Goal: Task Accomplishment & Management: Complete application form

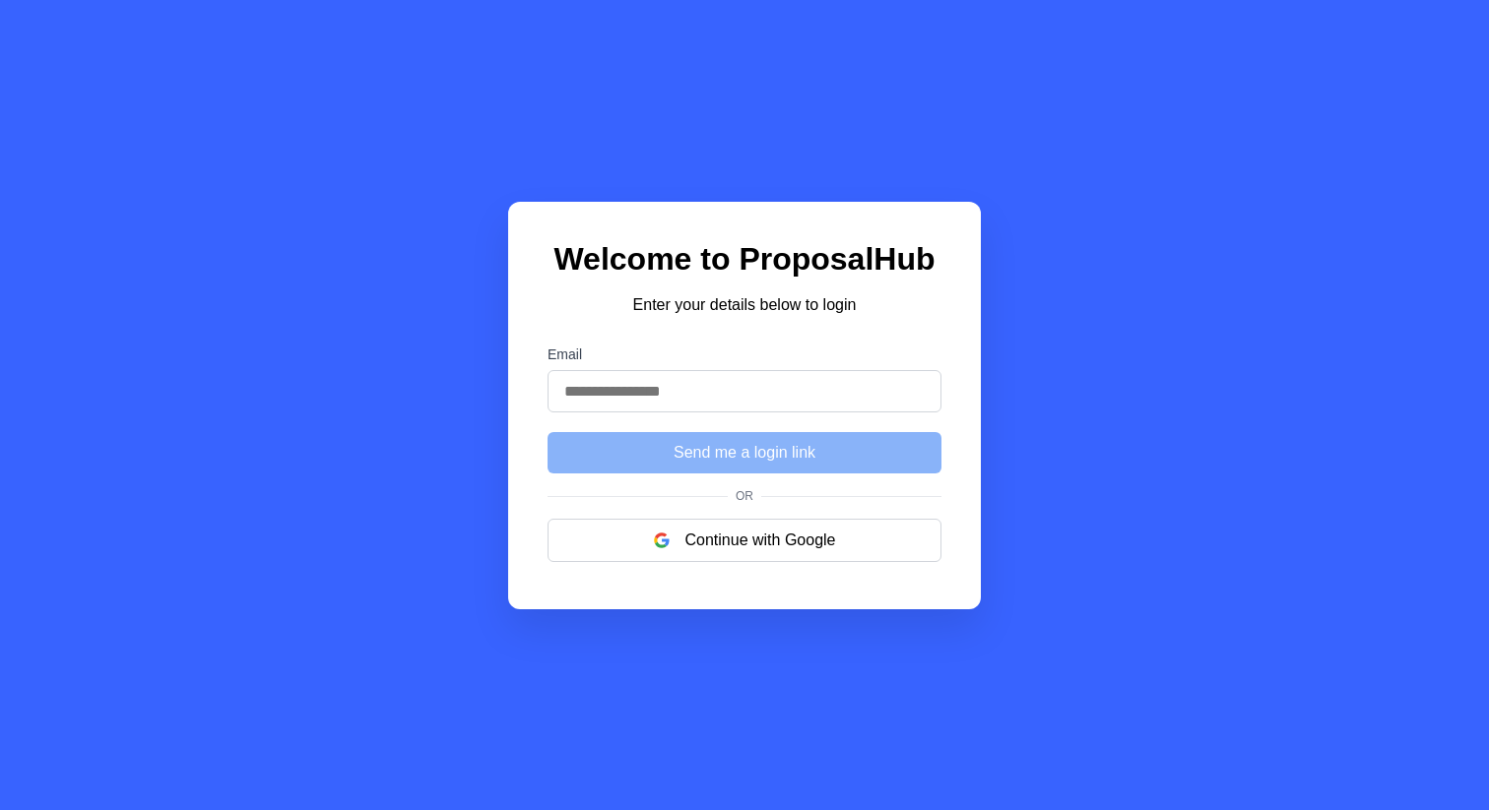
click at [639, 394] on input "Email" at bounding box center [744, 391] width 394 height 42
type input "**********"
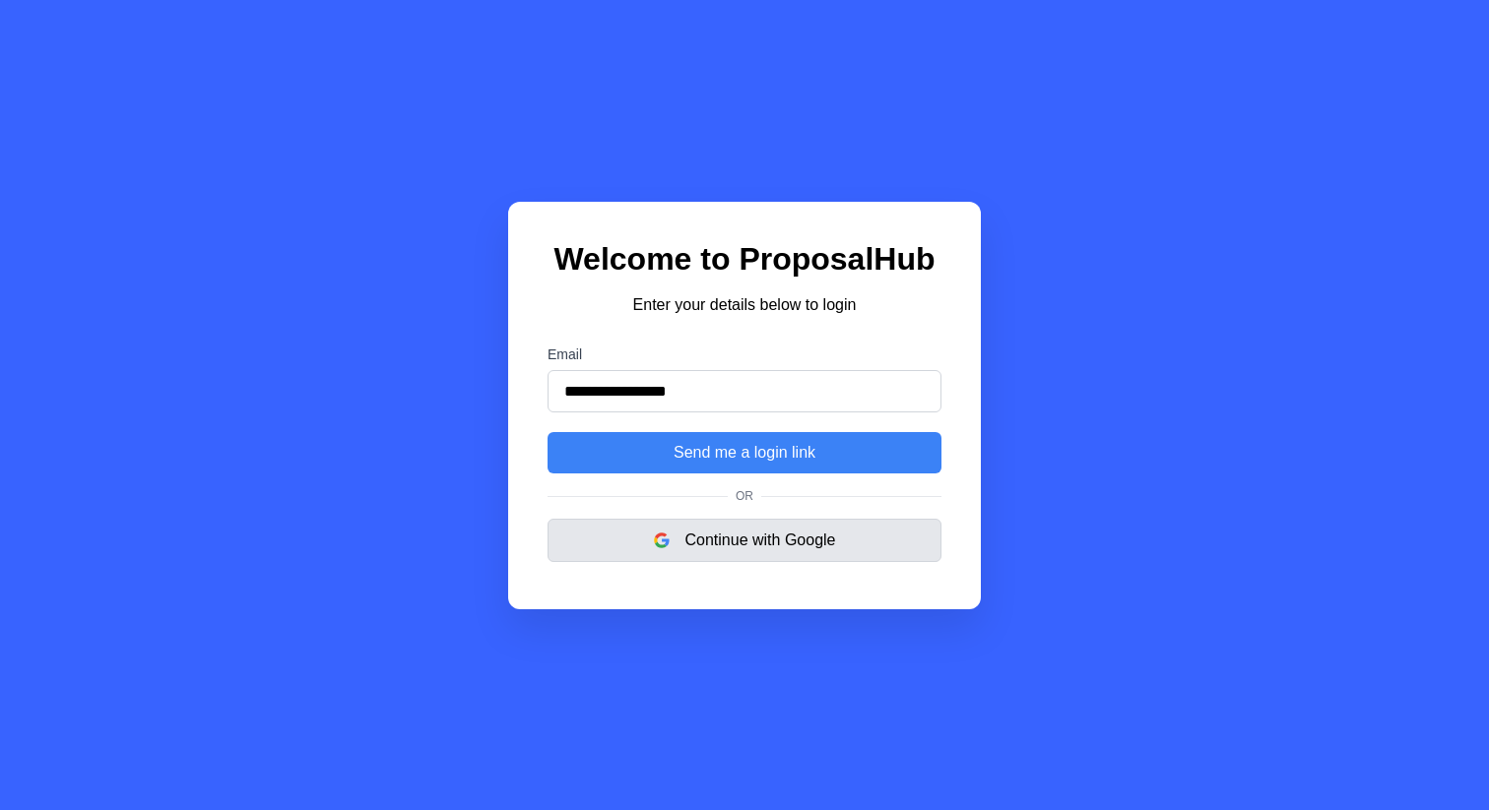
click at [743, 549] on button "Continue with Google" at bounding box center [744, 540] width 394 height 43
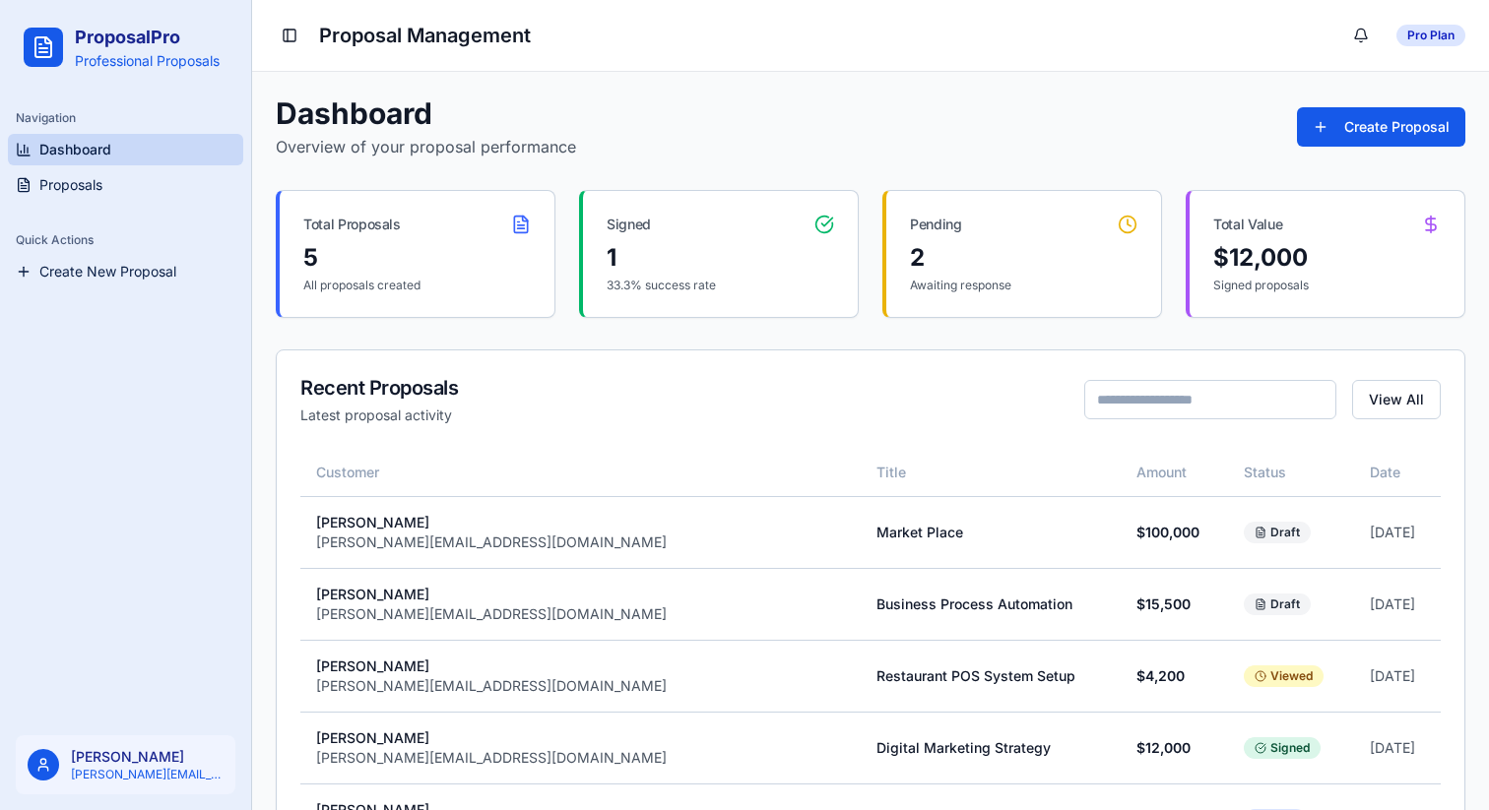
scroll to position [224, 0]
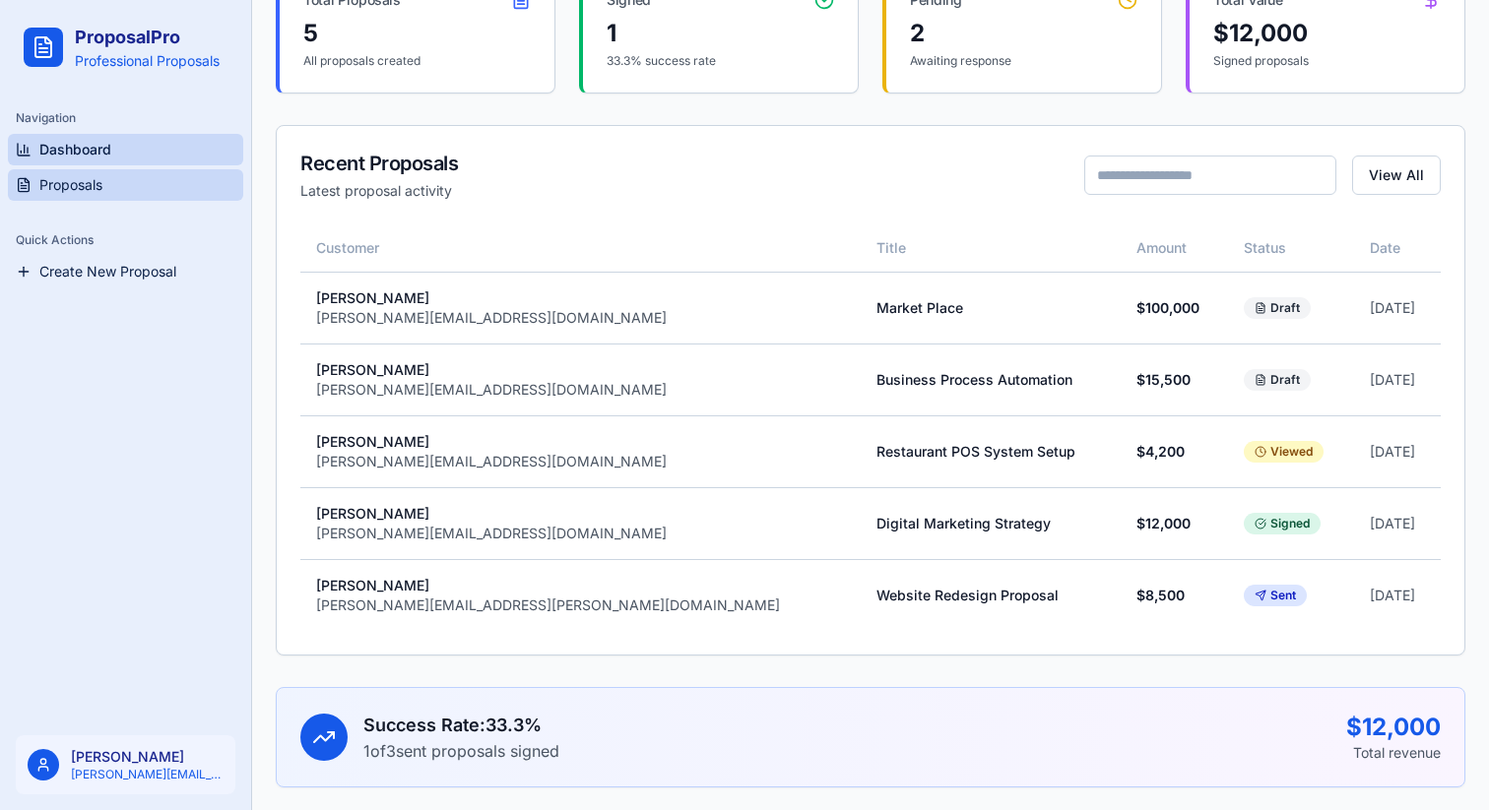
click at [33, 194] on link "Proposals" at bounding box center [125, 185] width 235 height 32
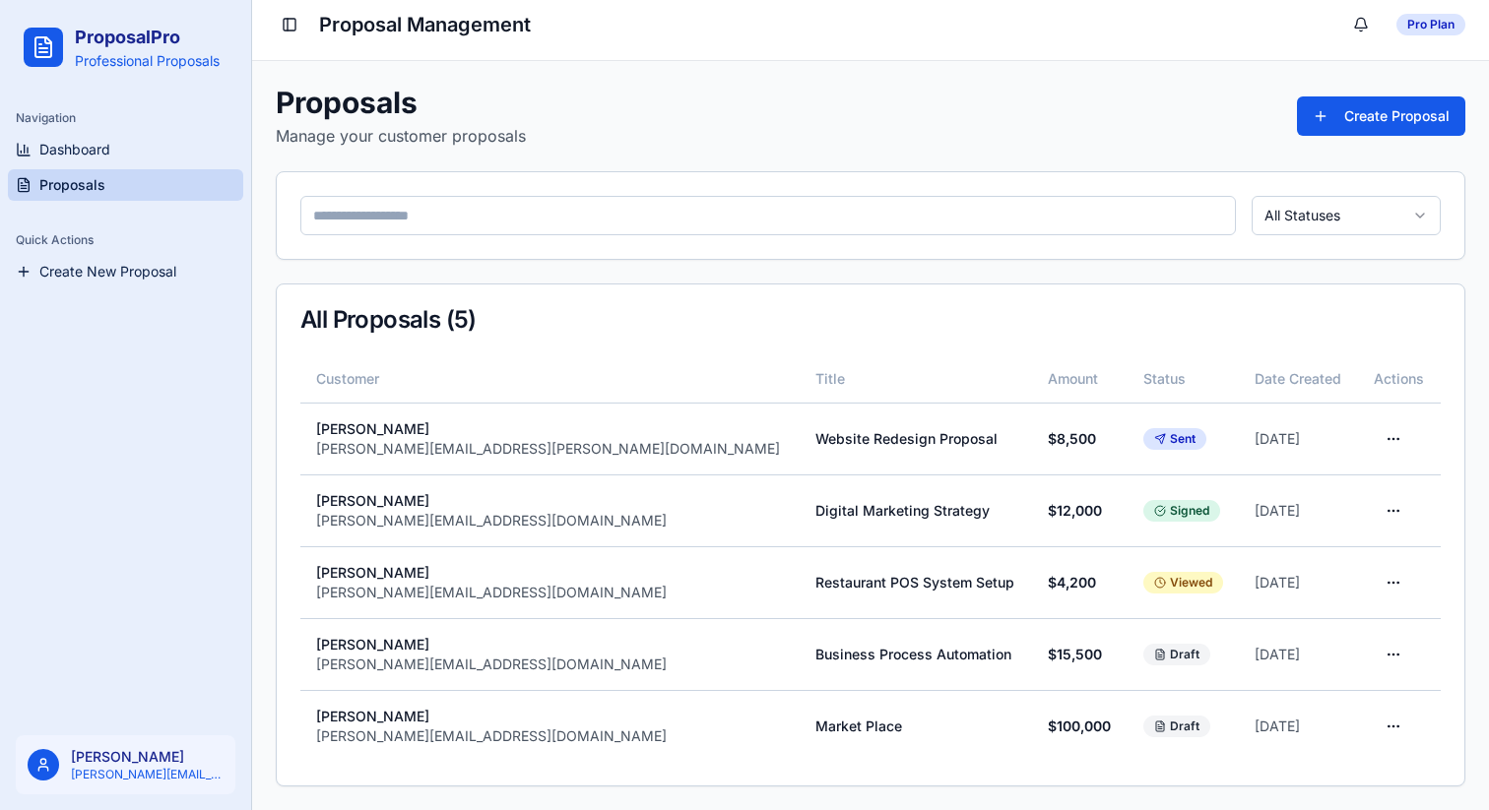
scroll to position [10, 0]
click at [1362, 722] on html "ProposalPro Professional Proposals Navigation Dashboard Proposals Quick Actions…" at bounding box center [744, 400] width 1489 height 821
click at [1334, 658] on div "View Proposal" at bounding box center [1313, 651] width 139 height 32
click at [1377, 127] on button "Create Proposal" at bounding box center [1381, 116] width 168 height 39
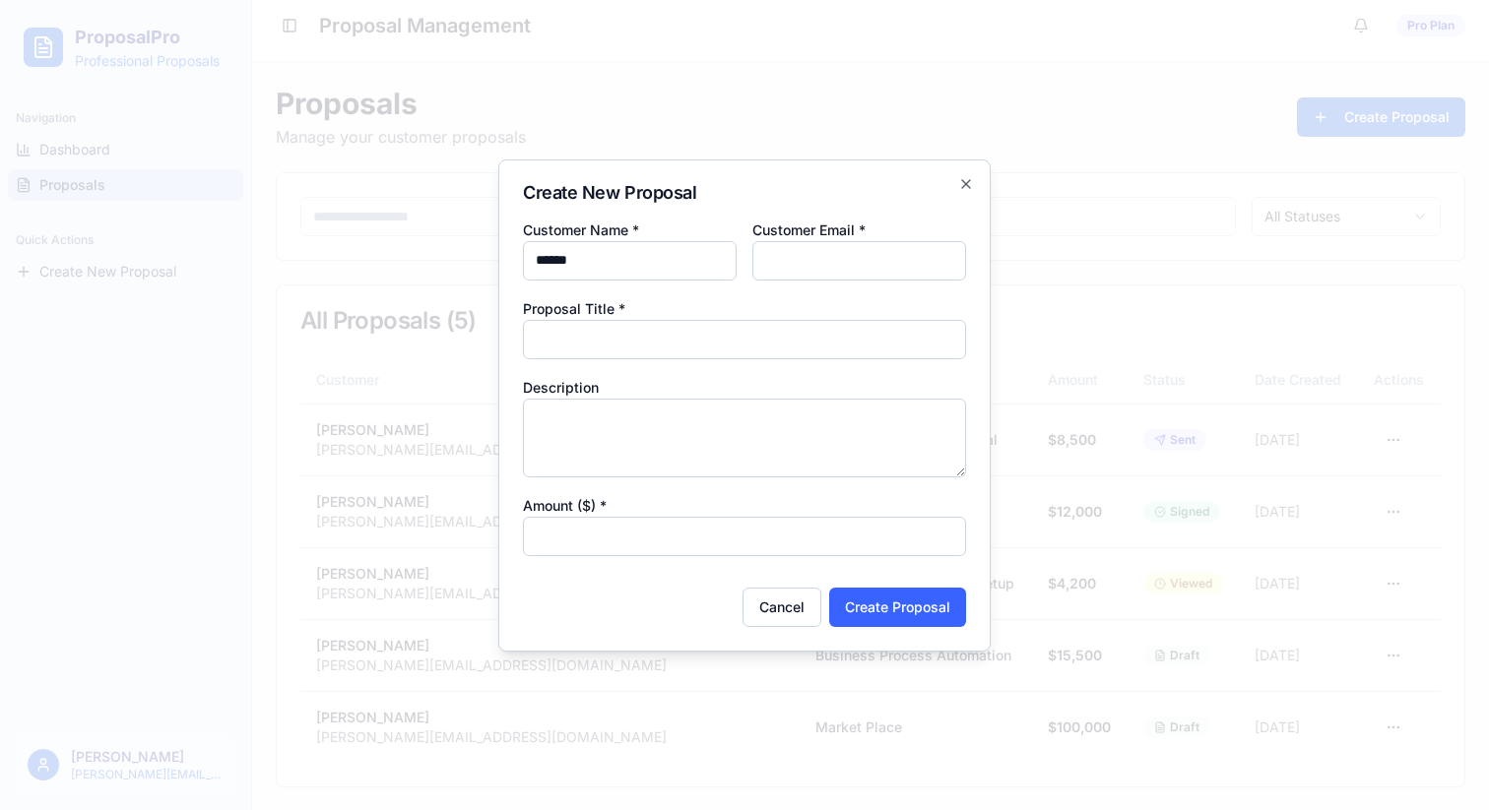
type input "******"
click at [838, 257] on input "Customer Email *" at bounding box center [859, 260] width 214 height 39
type input "**********"
click at [683, 347] on input "Proposal Title *" at bounding box center [744, 339] width 443 height 39
type input "****"
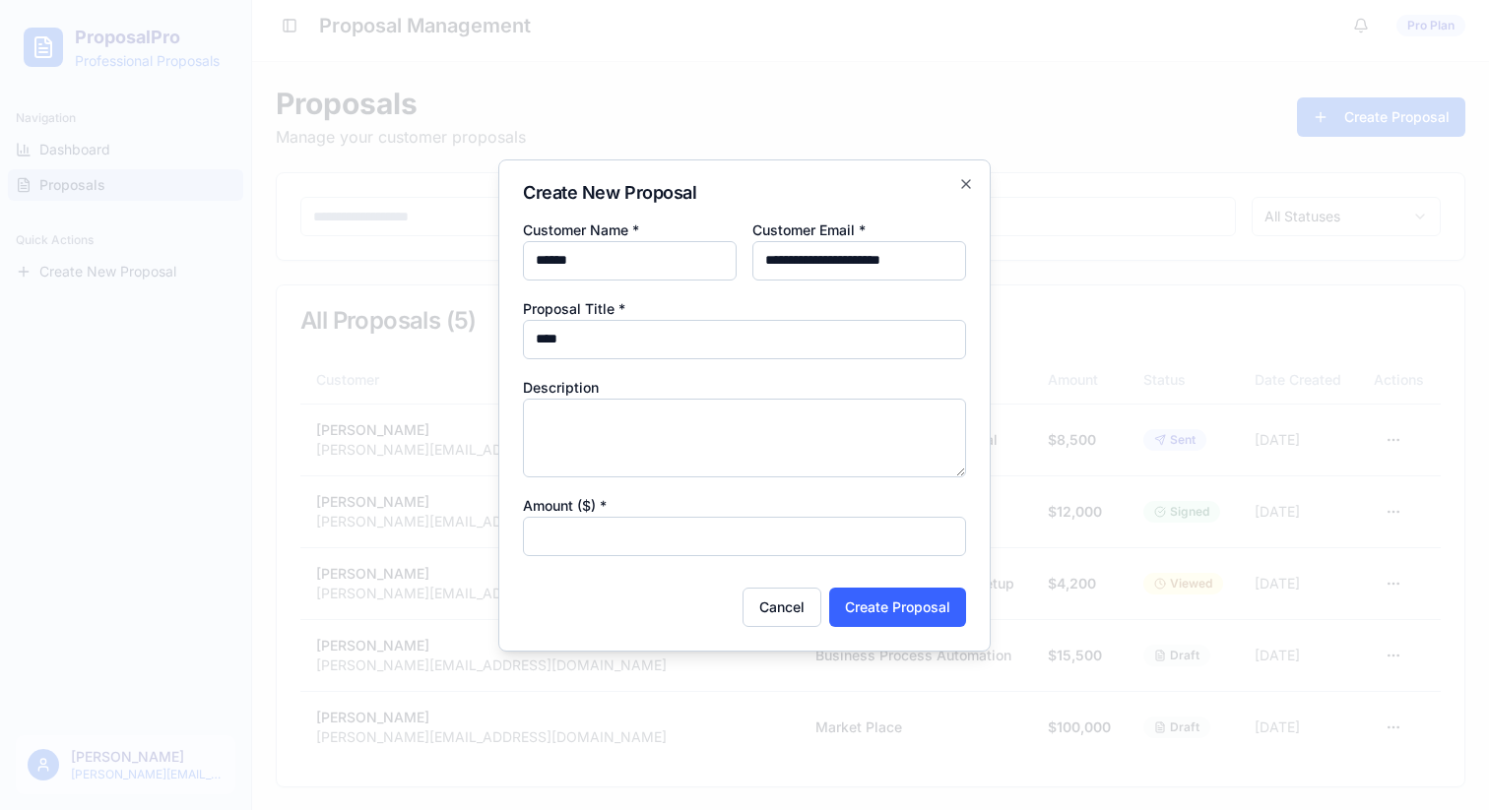
click at [673, 539] on input "Amount ($) *" at bounding box center [744, 536] width 443 height 39
type input "***"
click at [924, 602] on button "Create Proposal" at bounding box center [897, 607] width 137 height 39
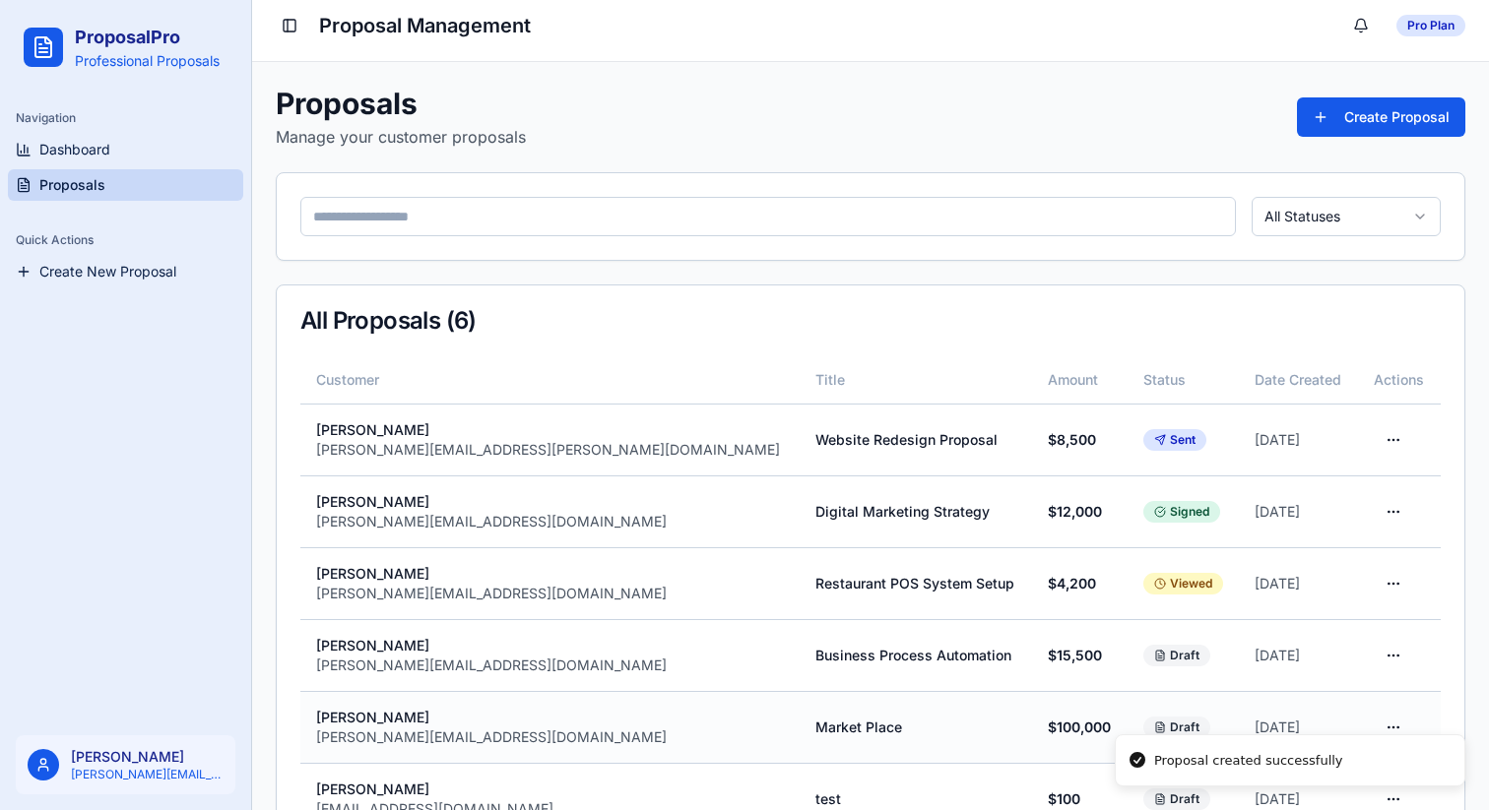
scroll to position [82, 0]
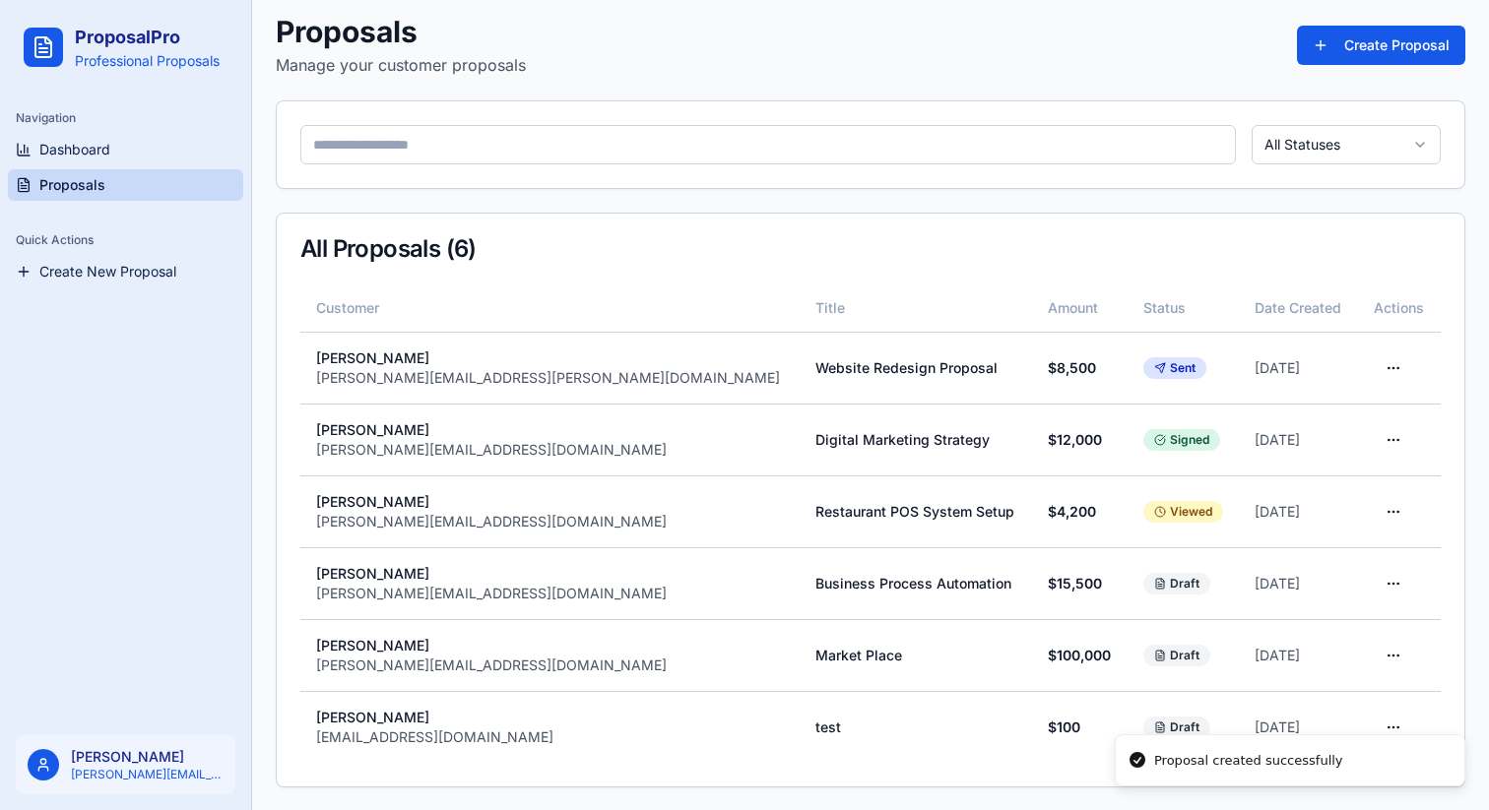
click at [1370, 735] on li "Proposal created successfully" at bounding box center [1290, 761] width 351 height 53
click at [1362, 735] on li "Proposal created successfully" at bounding box center [1290, 761] width 351 height 53
click at [1373, 724] on html "ProposalPro Professional Proposals Navigation Dashboard Proposals Quick Actions…" at bounding box center [744, 364] width 1489 height 893
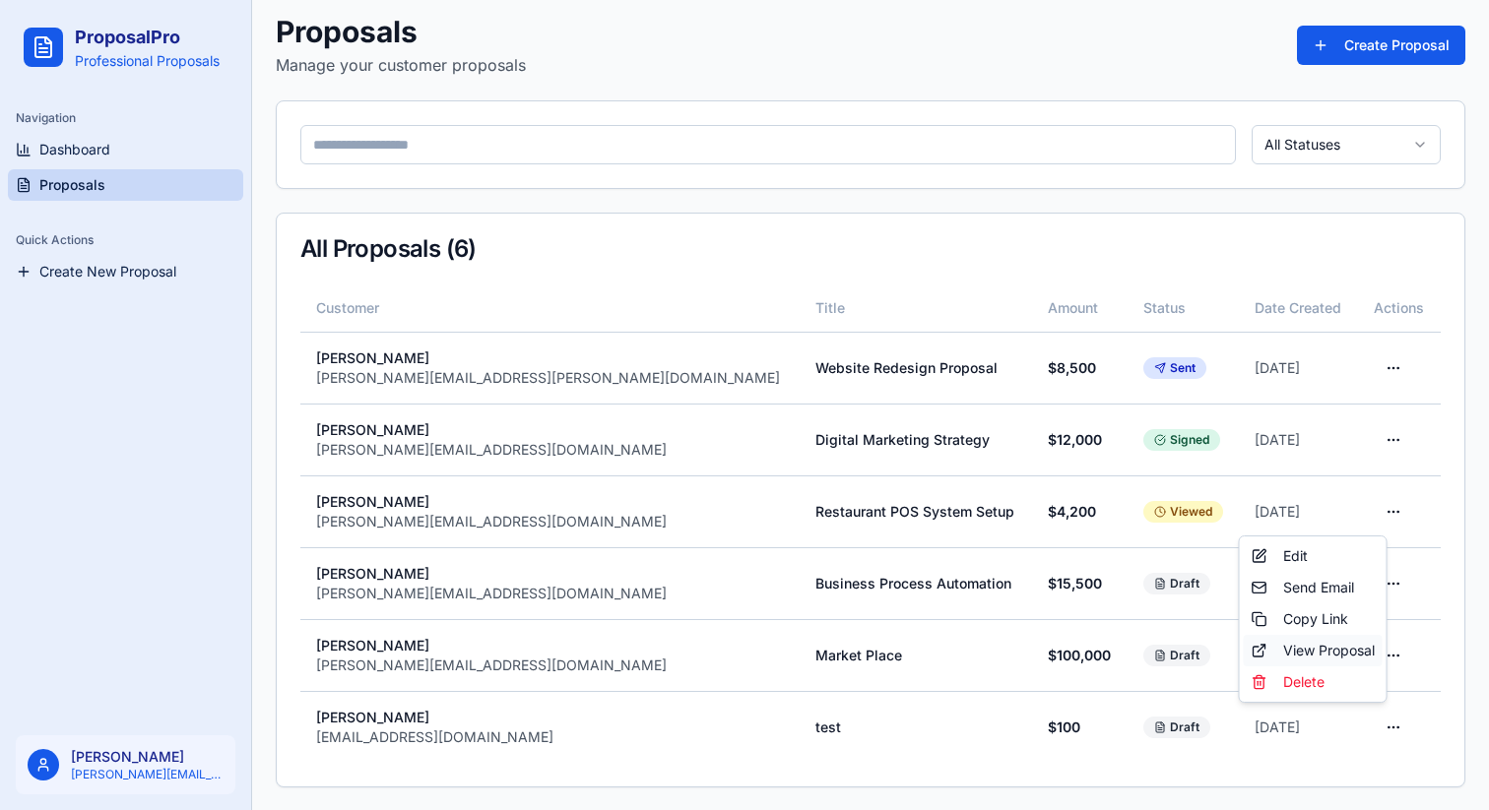
click at [1354, 647] on div "View Proposal" at bounding box center [1313, 651] width 139 height 32
click at [1370, 726] on html "ProposalPro Professional Proposals Navigation Dashboard Proposals Quick Actions…" at bounding box center [744, 364] width 1489 height 893
click at [1027, 605] on html "ProposalPro Professional Proposals Navigation Dashboard Proposals Quick Actions…" at bounding box center [744, 364] width 1489 height 893
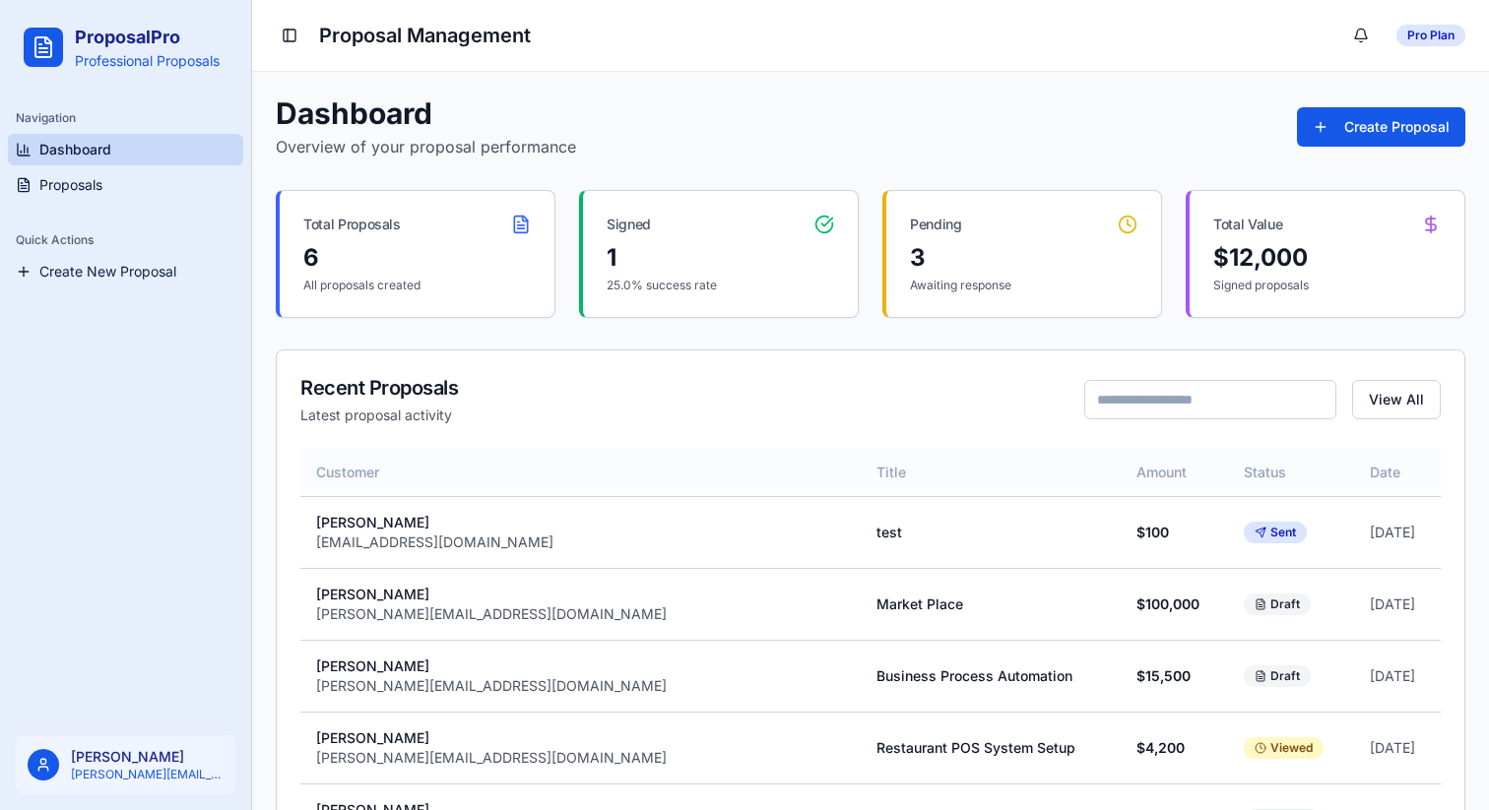
scroll to position [296, 0]
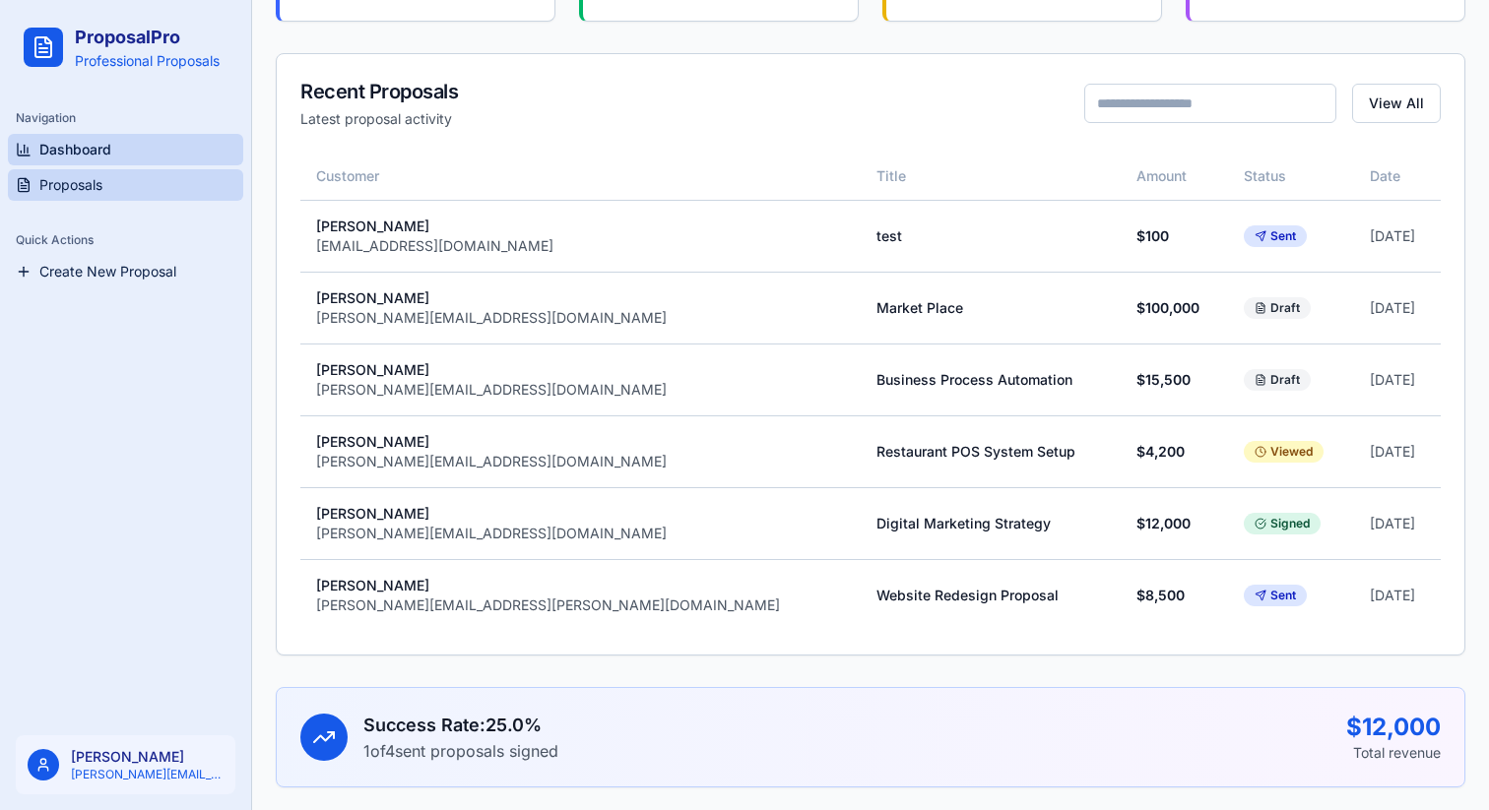
click at [103, 185] on link "Proposals" at bounding box center [125, 185] width 235 height 32
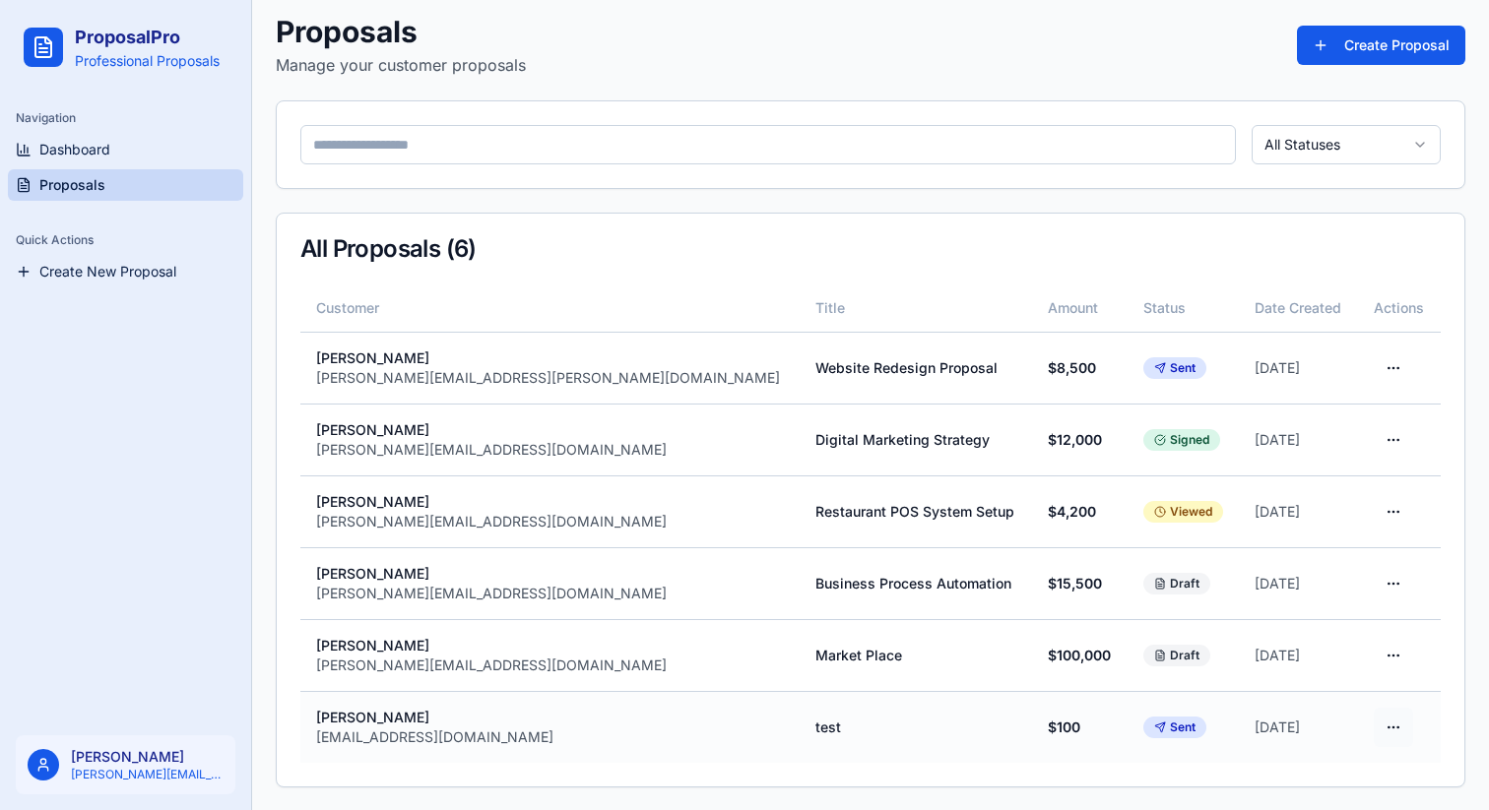
click at [1371, 721] on html "ProposalPro Professional Proposals Navigation Dashboard Proposals Quick Actions…" at bounding box center [744, 364] width 1489 height 893
click at [1326, 655] on div "View Proposal" at bounding box center [1313, 651] width 139 height 32
